Goal: Task Accomplishment & Management: Manage account settings

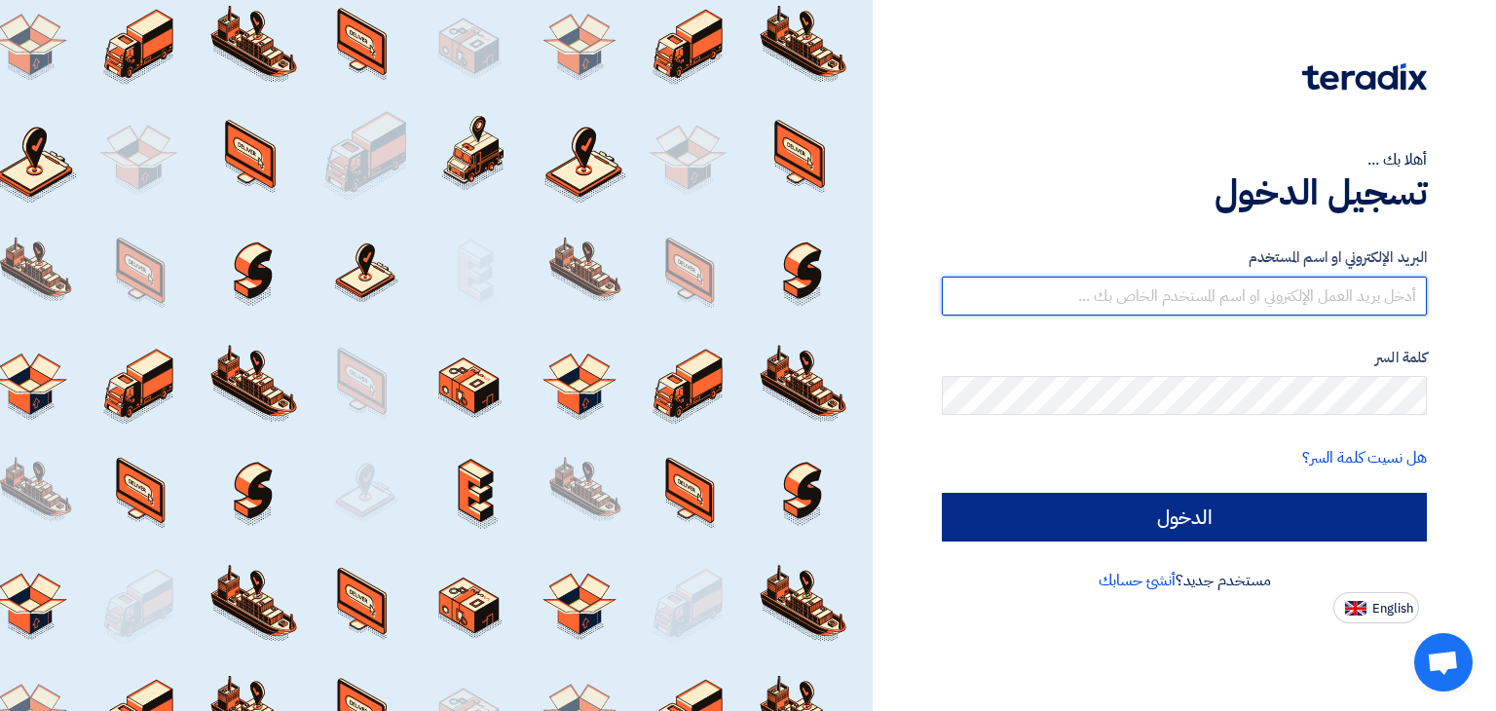
type input "[EMAIL_ADDRESS][DOMAIN_NAME]"
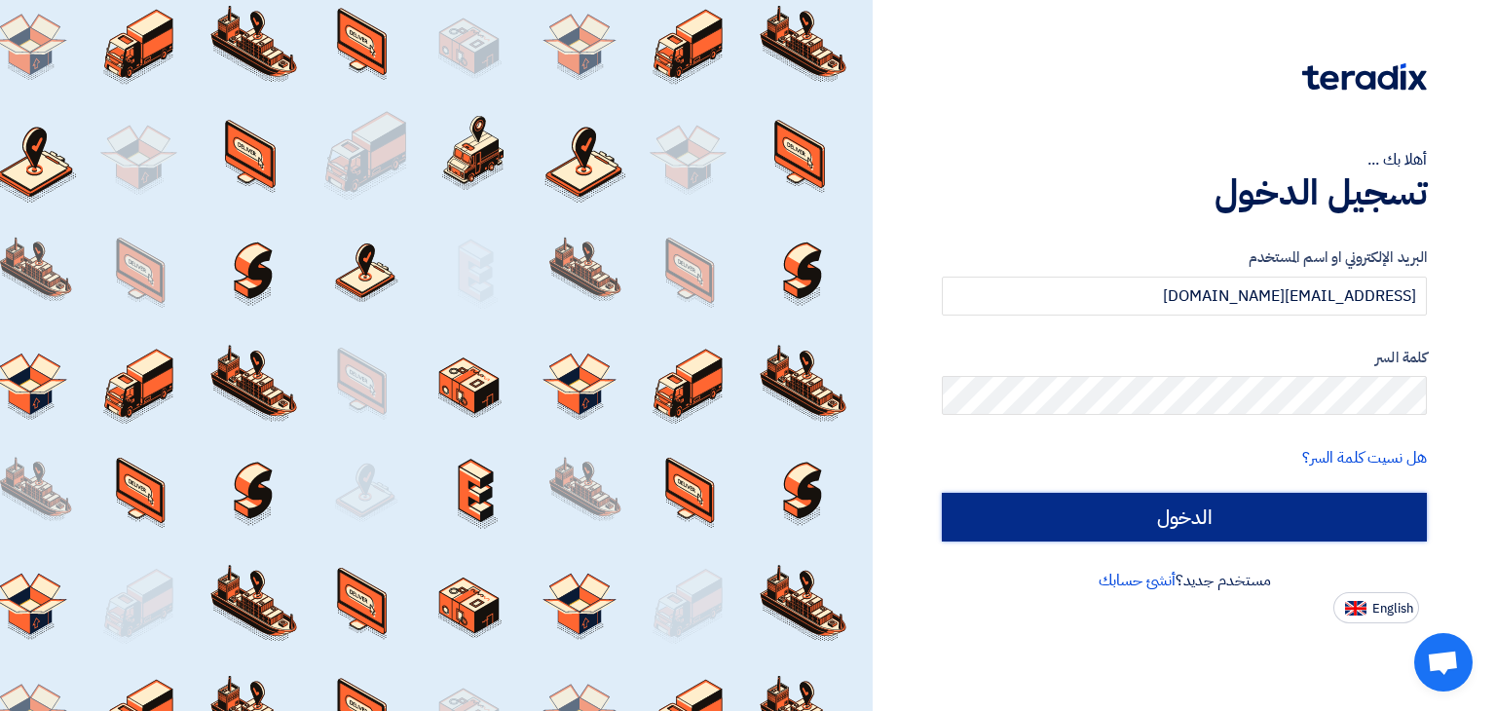
click at [1202, 515] on input "الدخول" at bounding box center [1184, 517] width 485 height 49
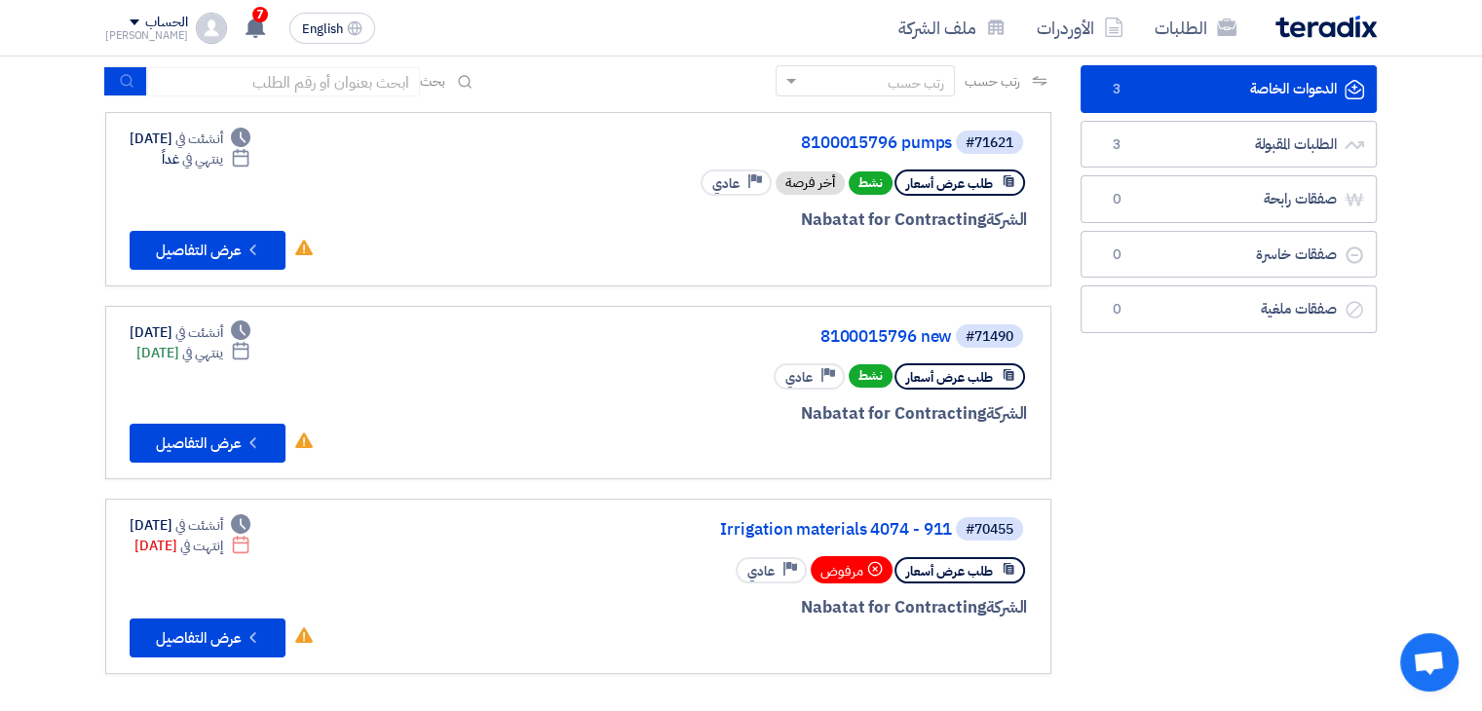
scroll to position [97, 0]
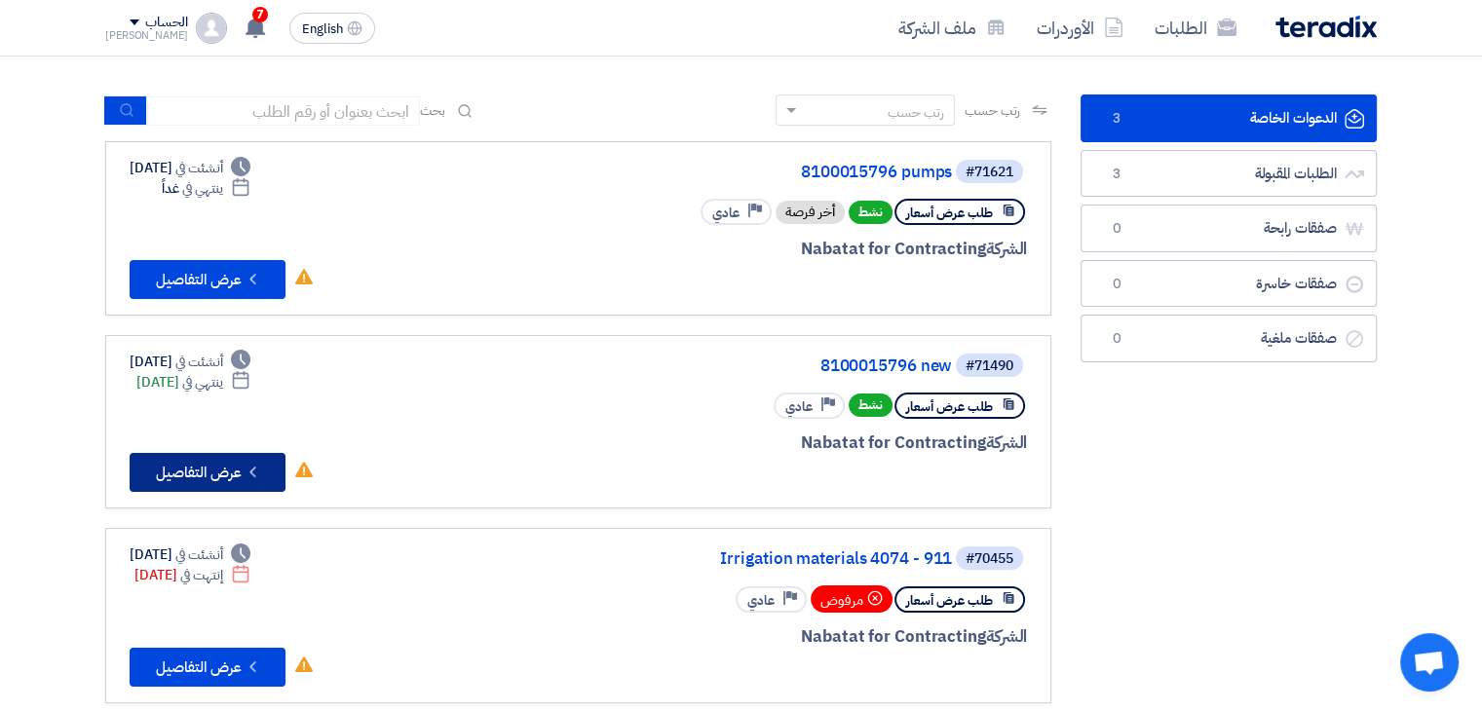
click at [265, 453] on button "Check details عرض التفاصيل" at bounding box center [208, 472] width 156 height 39
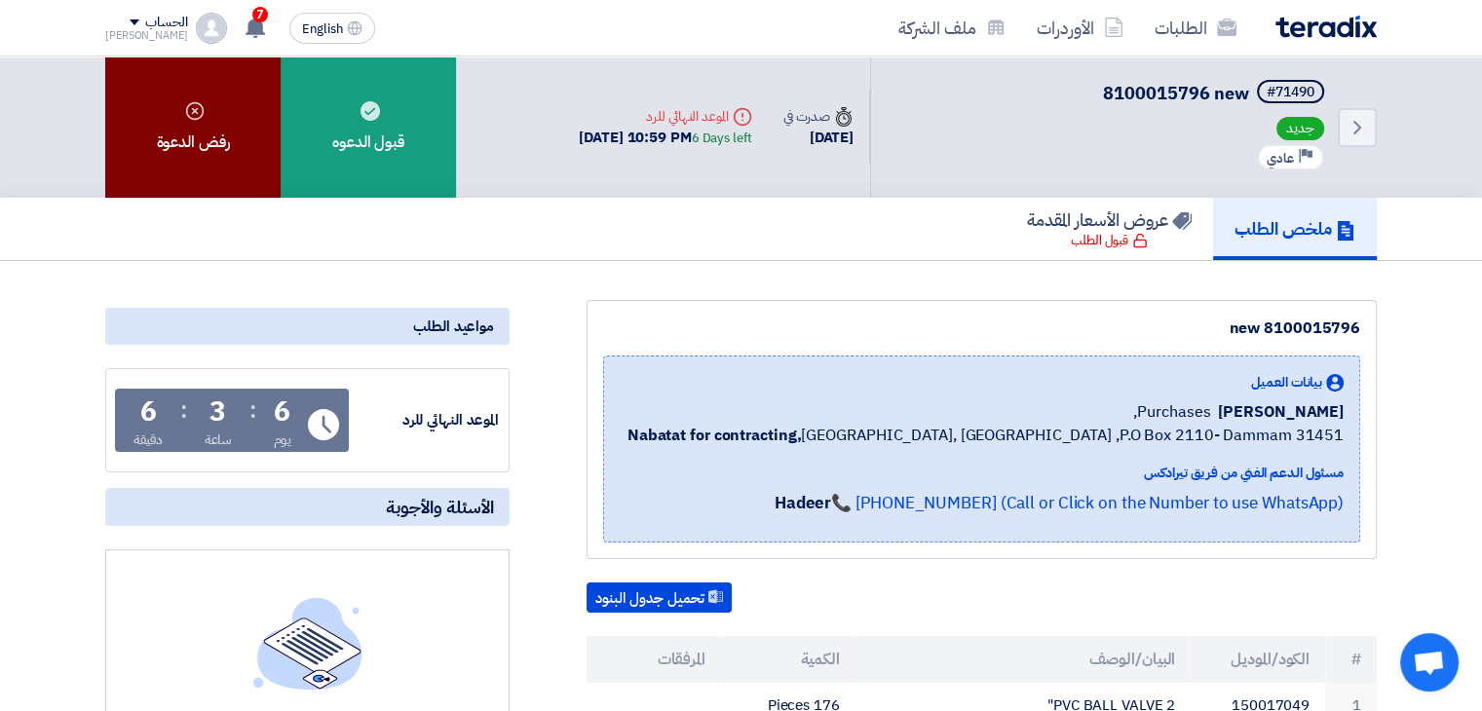
click at [236, 122] on div "رفض الدعوة" at bounding box center [192, 126] width 175 height 141
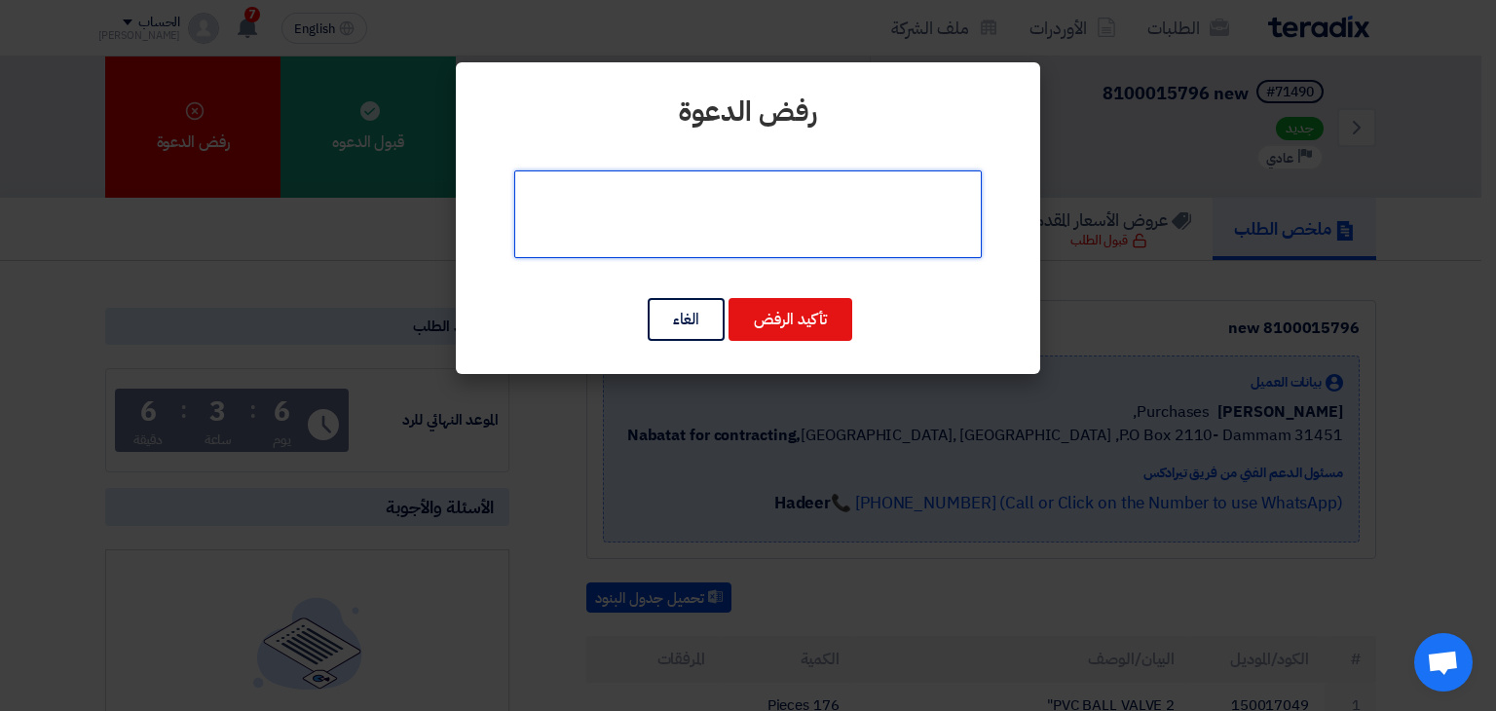
click at [779, 207] on textarea at bounding box center [748, 214] width 468 height 88
type textarea "لايوجد لدينا pvc"
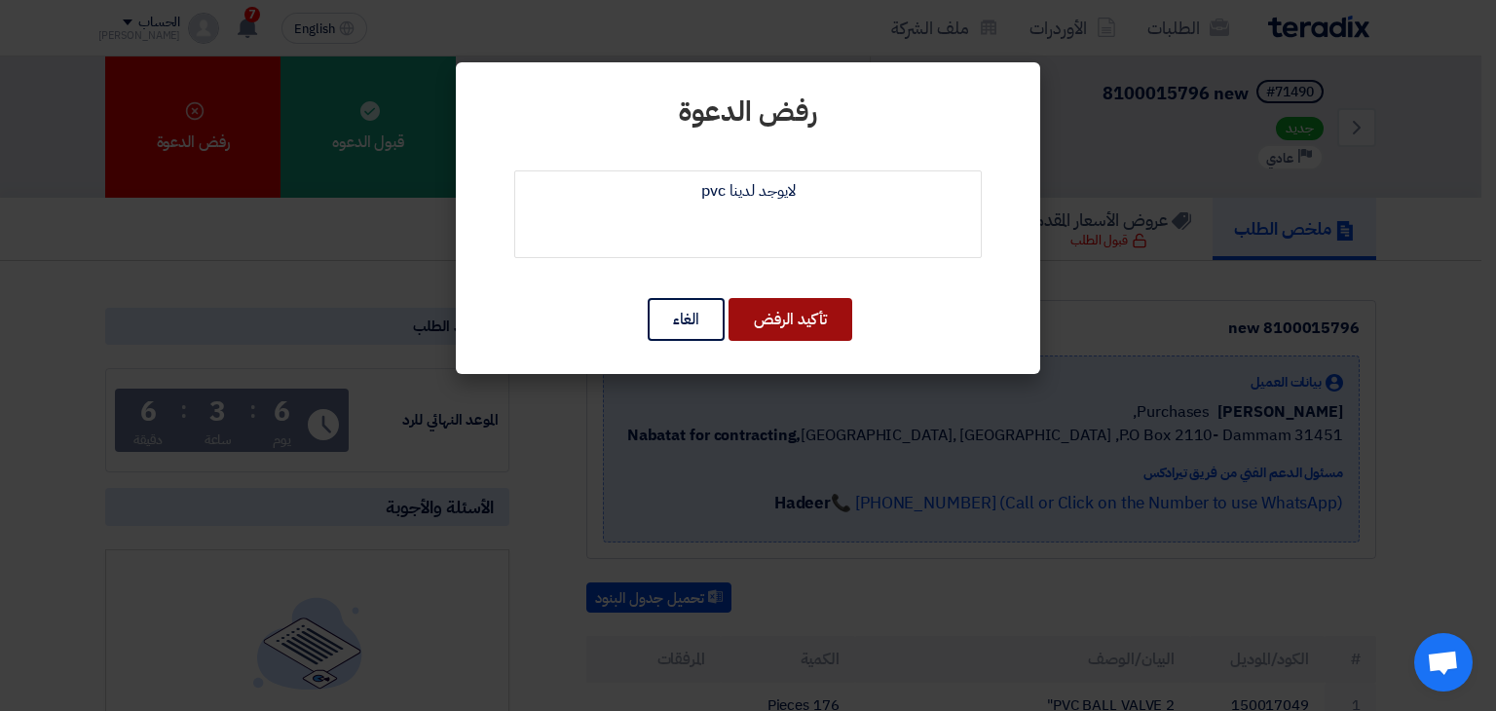
click at [775, 311] on button "تأكيد الرفض" at bounding box center [791, 319] width 124 height 43
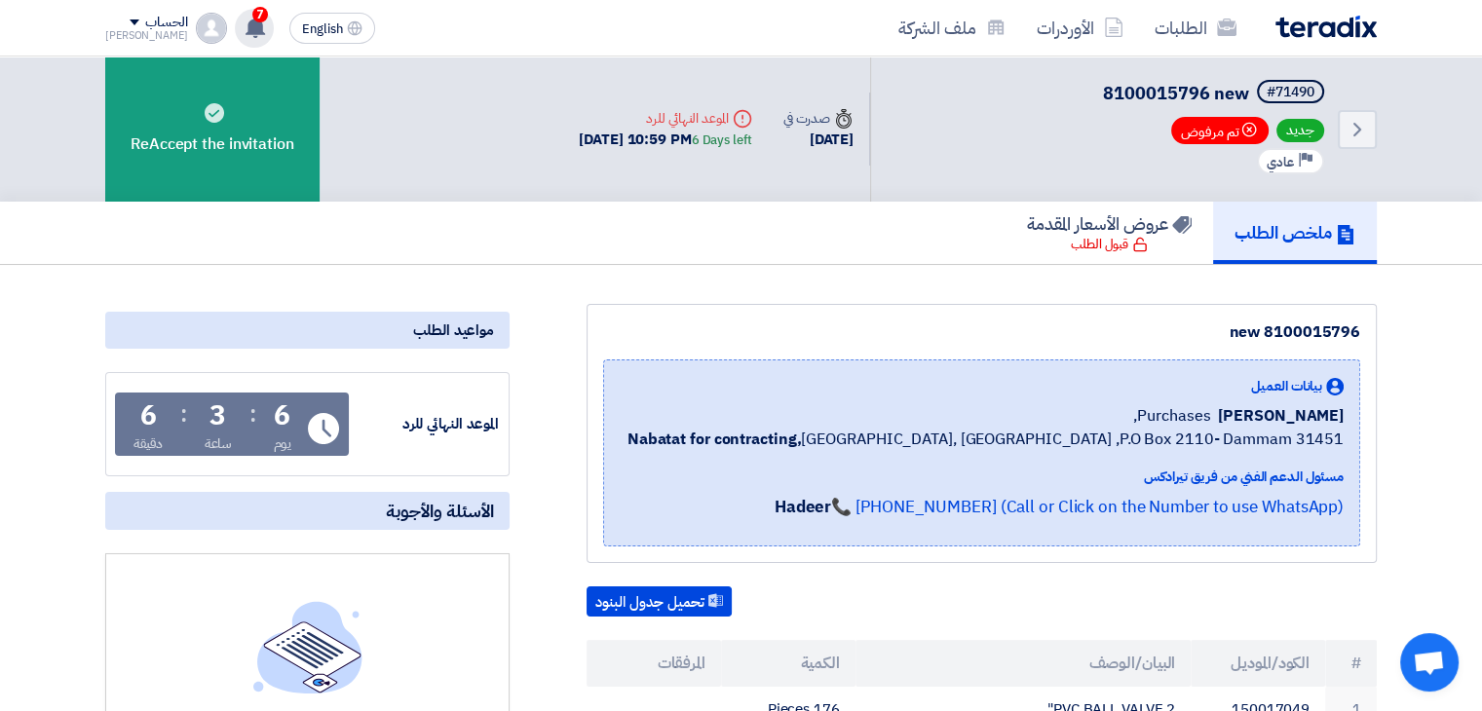
click at [244, 24] on icon at bounding box center [254, 27] width 21 height 21
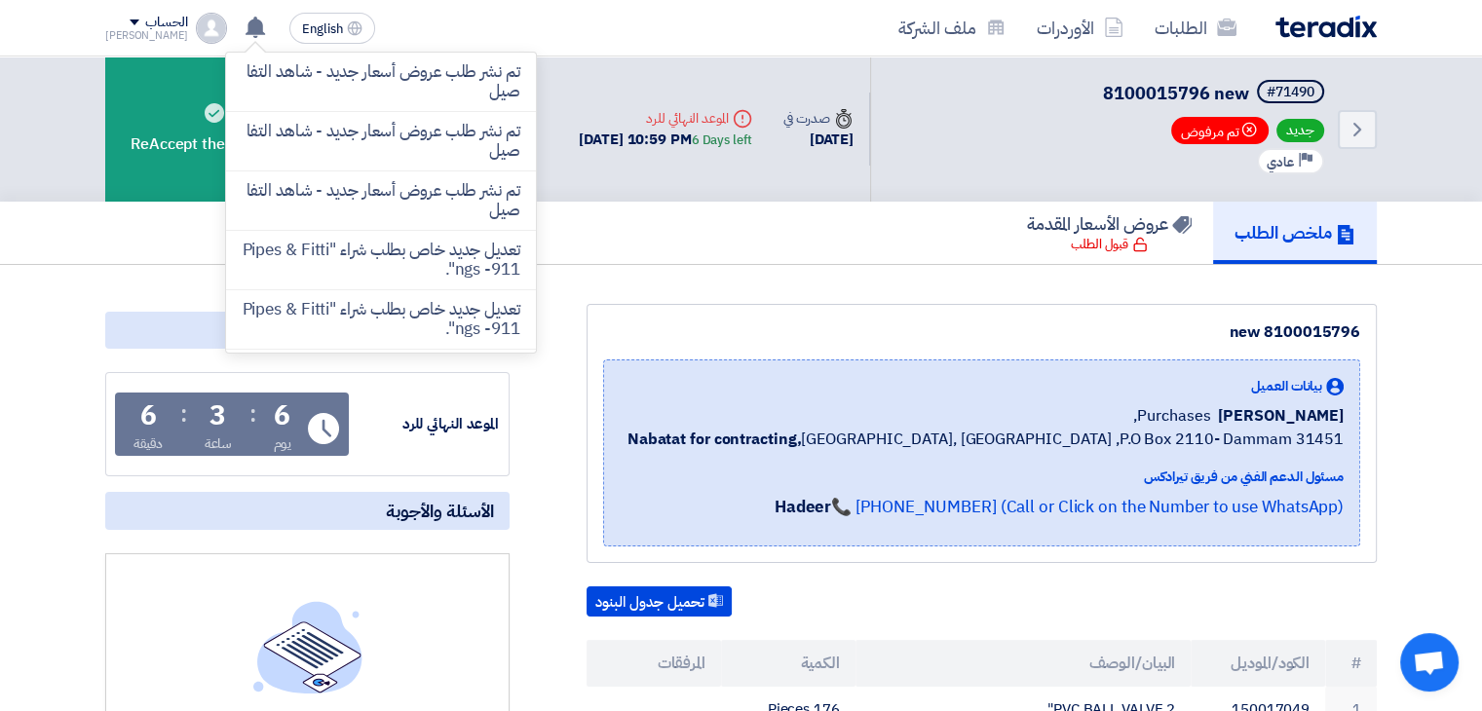
click at [1301, 37] on div "الطلبات الأوردرات ملف الشركة" at bounding box center [995, 28] width 763 height 46
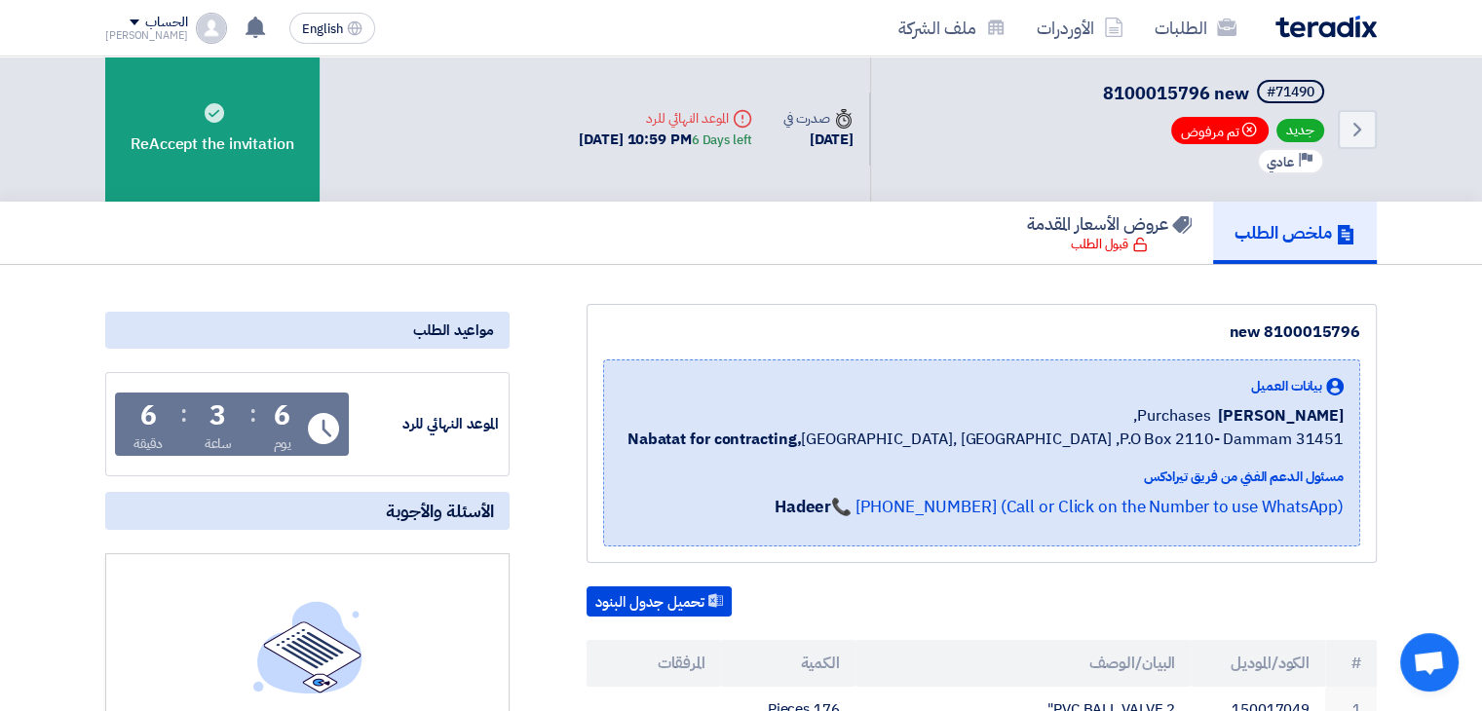
click at [1313, 24] on img at bounding box center [1325, 27] width 101 height 22
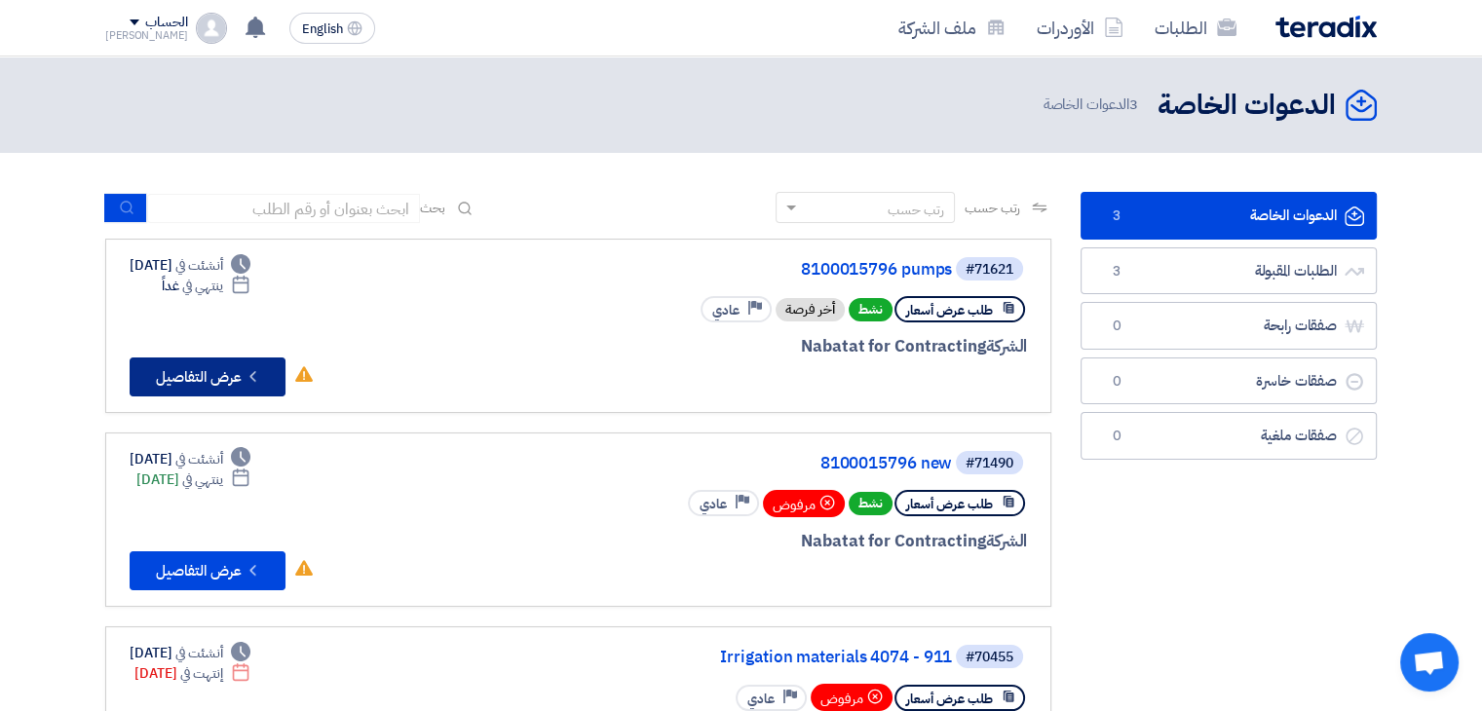
click at [222, 372] on button "Check details عرض التفاصيل" at bounding box center [208, 376] width 156 height 39
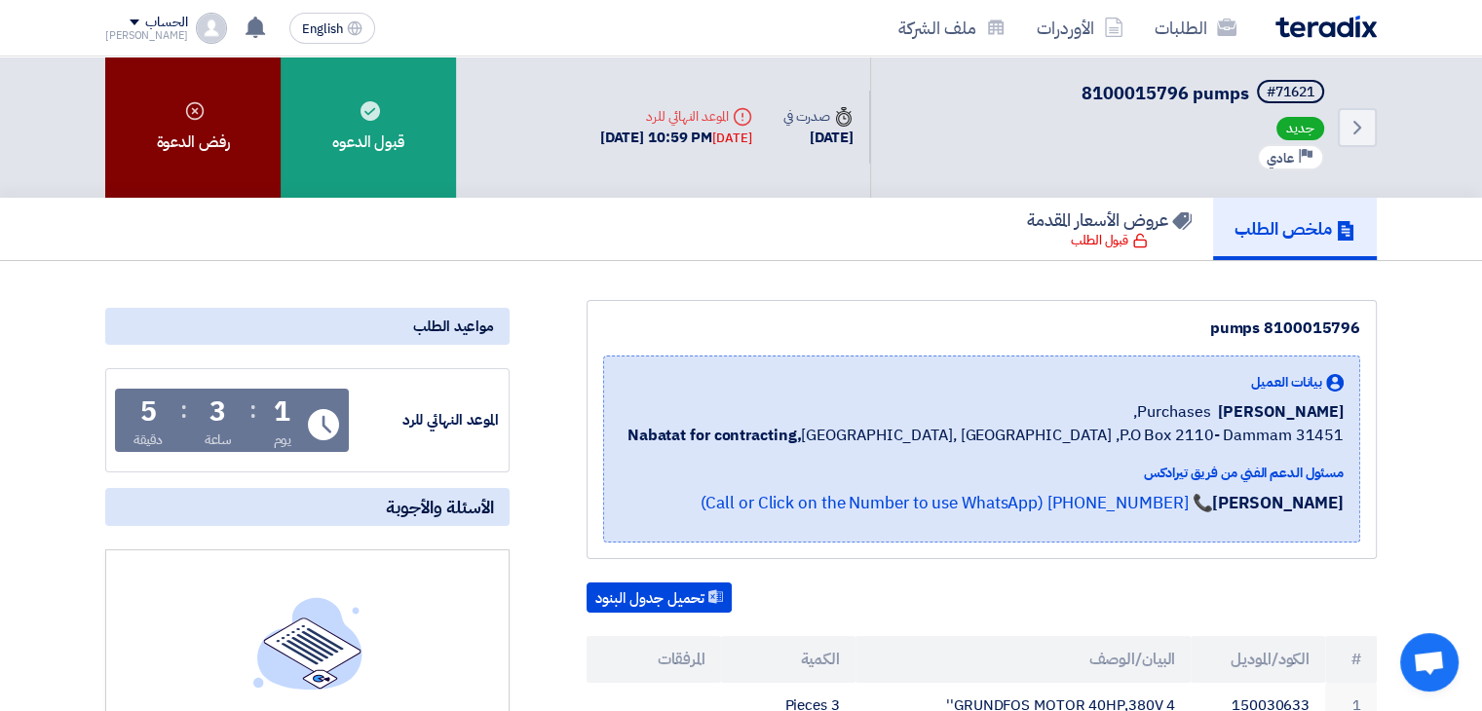
click at [196, 137] on div "رفض الدعوة" at bounding box center [192, 126] width 175 height 141
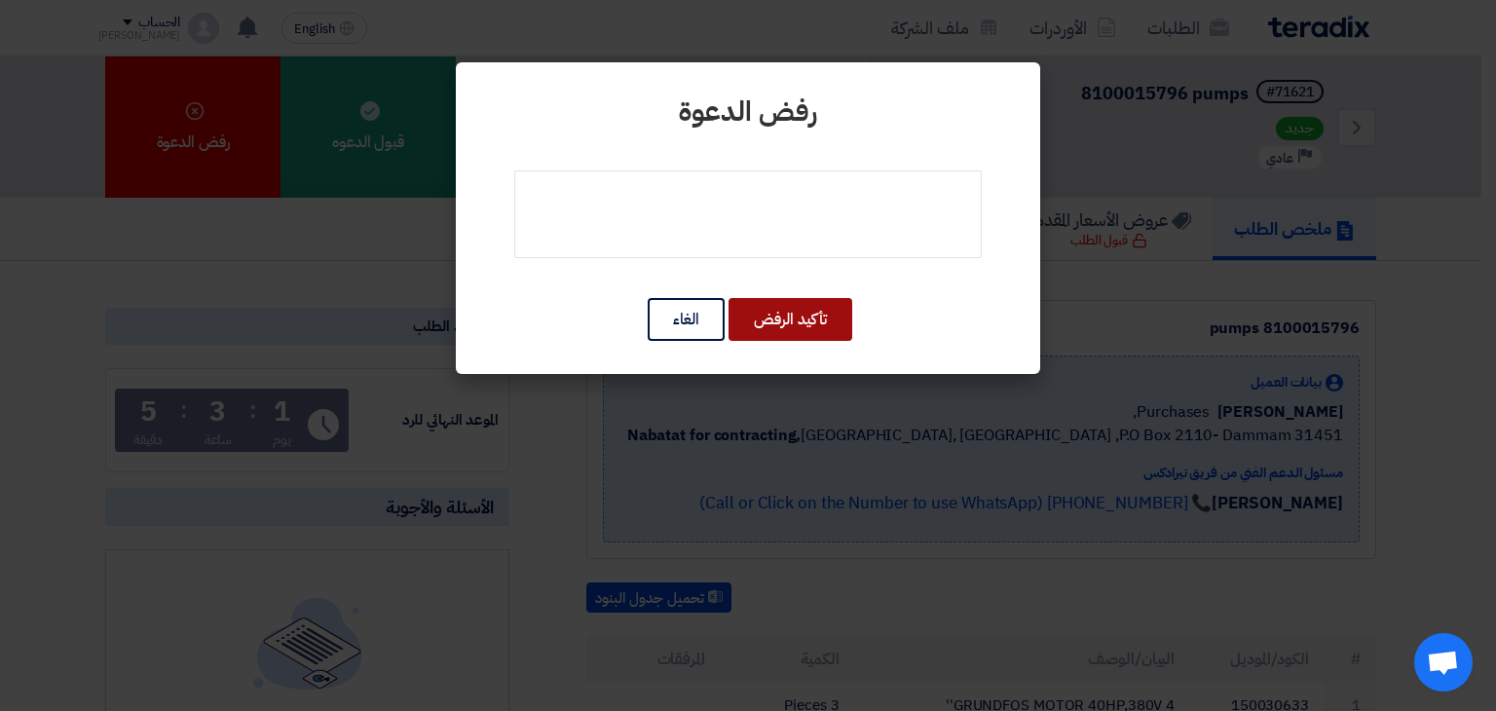
click at [801, 309] on button "تأكيد الرفض" at bounding box center [791, 319] width 124 height 43
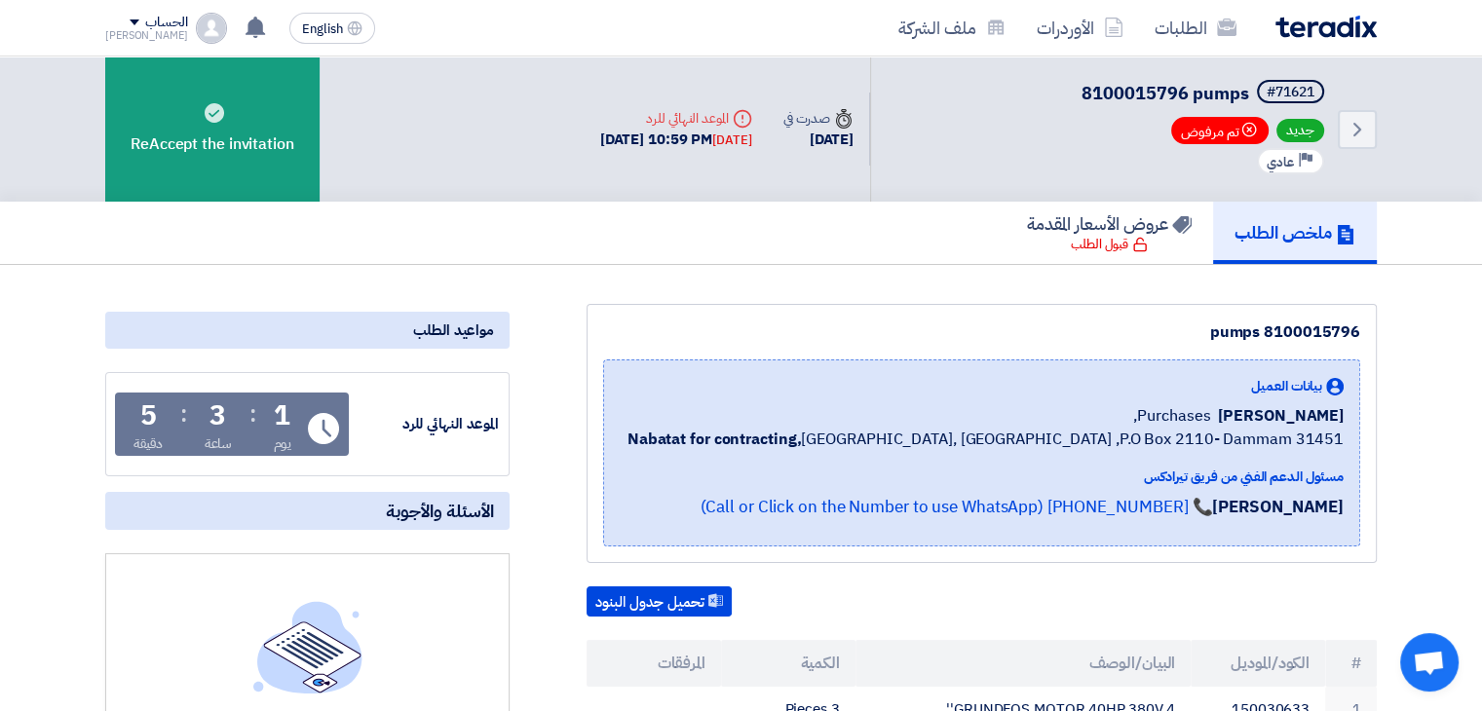
click at [1316, 21] on img at bounding box center [1325, 27] width 101 height 22
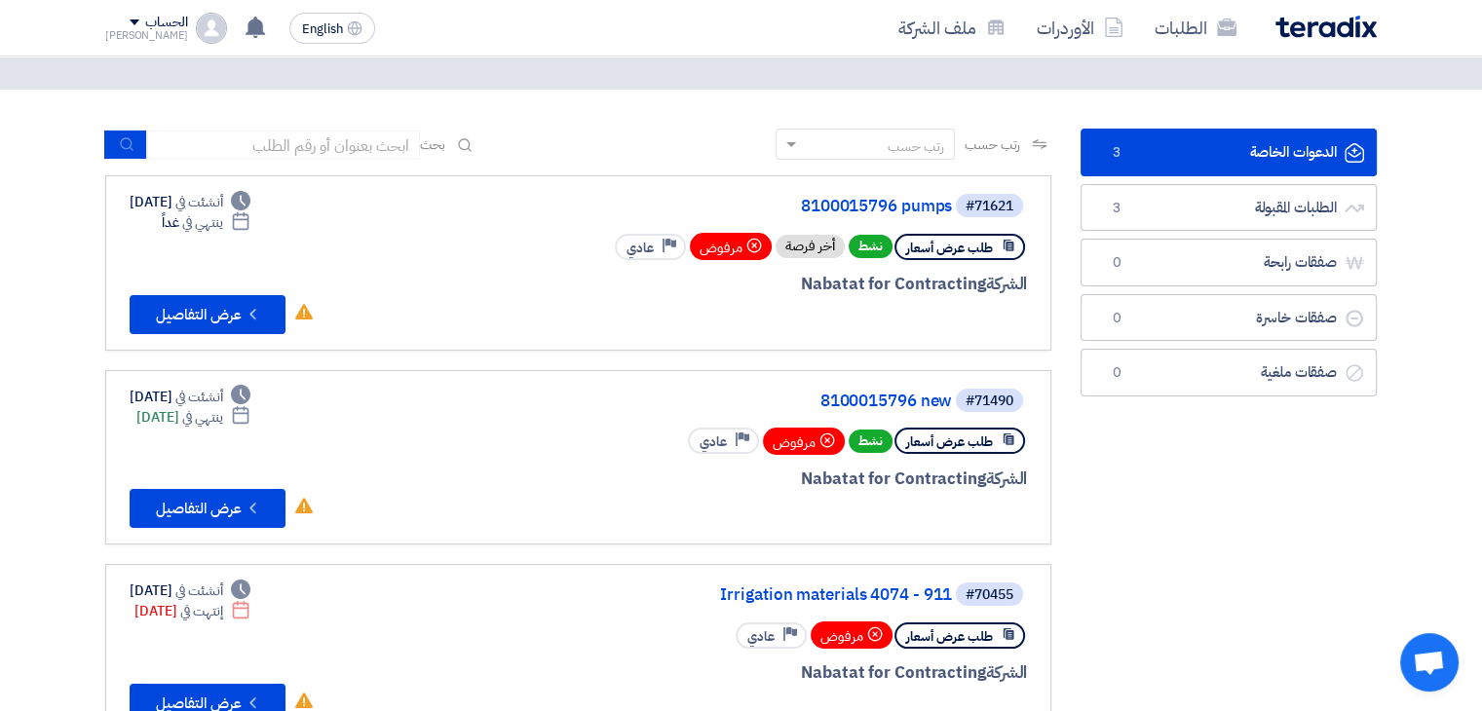
scroll to position [97, 0]
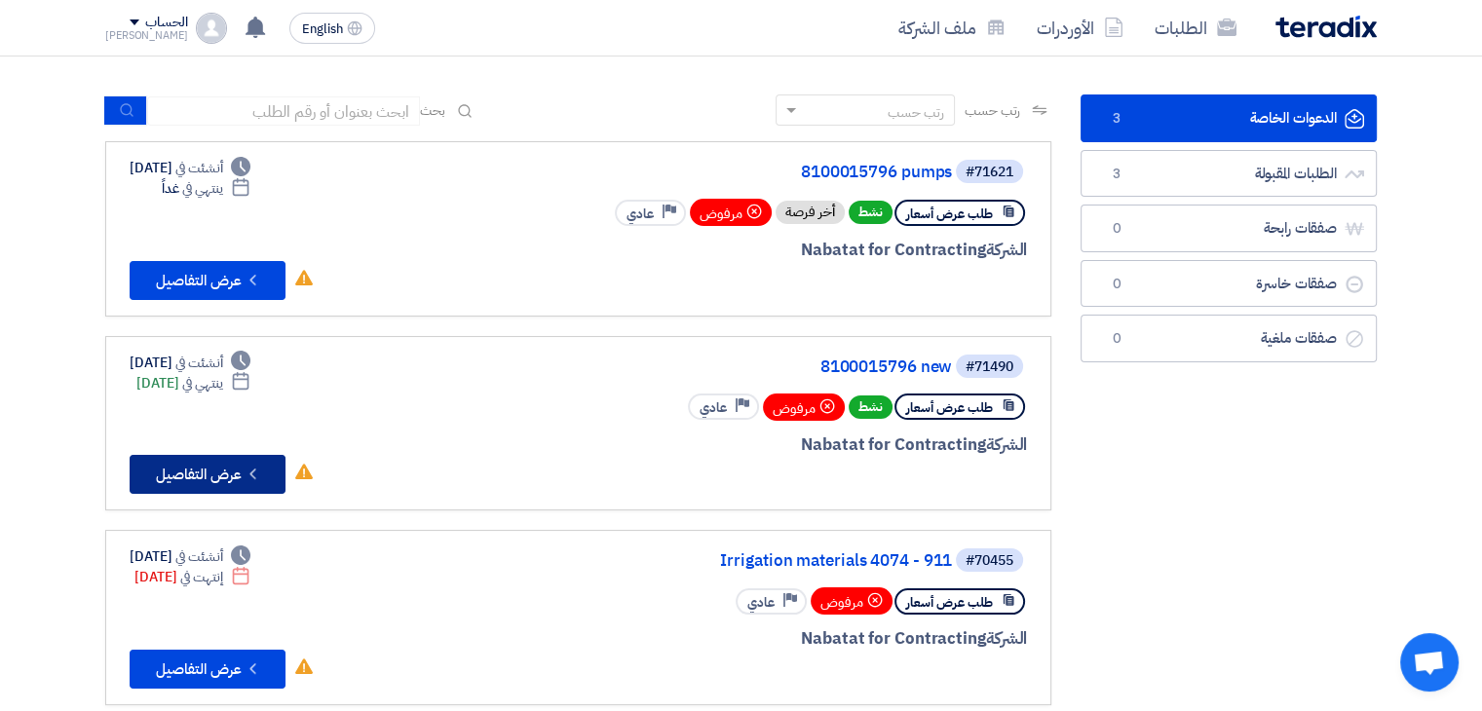
click at [215, 480] on button "Check details عرض التفاصيل" at bounding box center [208, 474] width 156 height 39
